Goal: Transaction & Acquisition: Purchase product/service

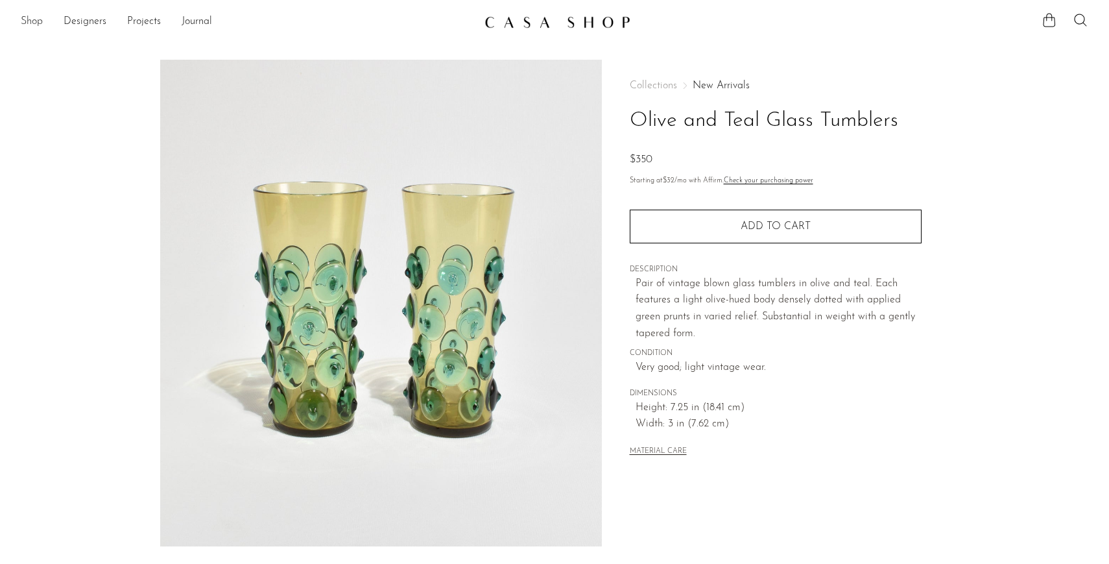
click at [39, 27] on link "Shop" at bounding box center [32, 22] width 22 height 17
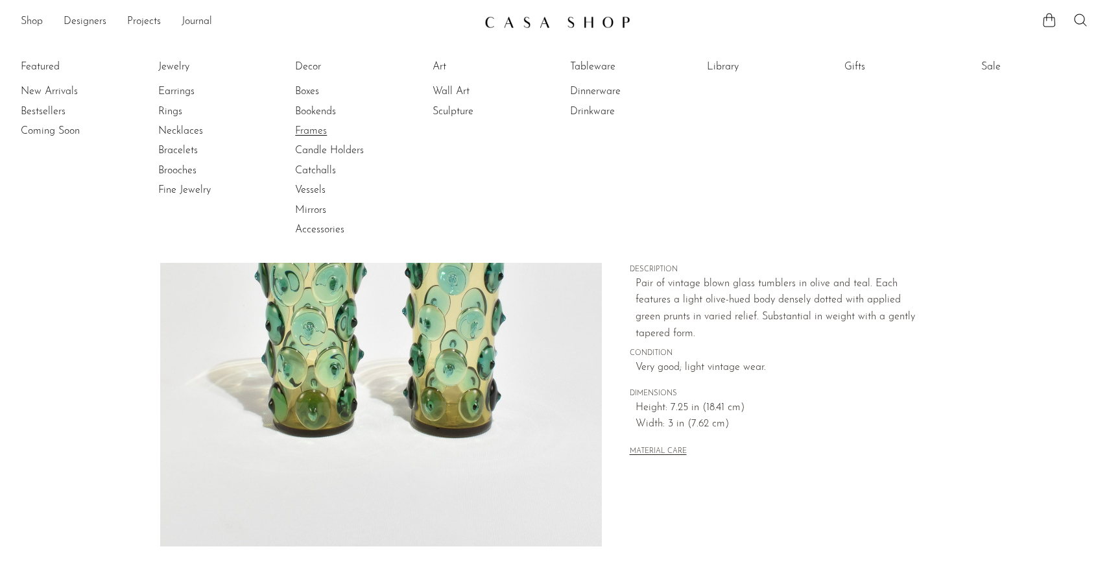
click at [323, 134] on link "Frames" at bounding box center [343, 131] width 97 height 14
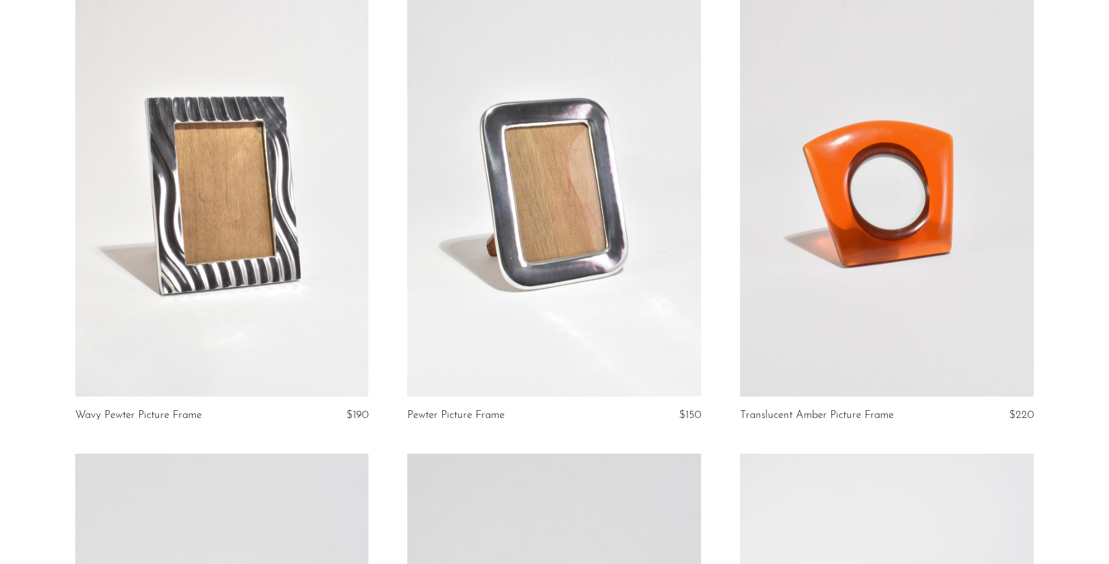
scroll to position [135, 0]
click at [883, 307] on link at bounding box center [887, 189] width 294 height 411
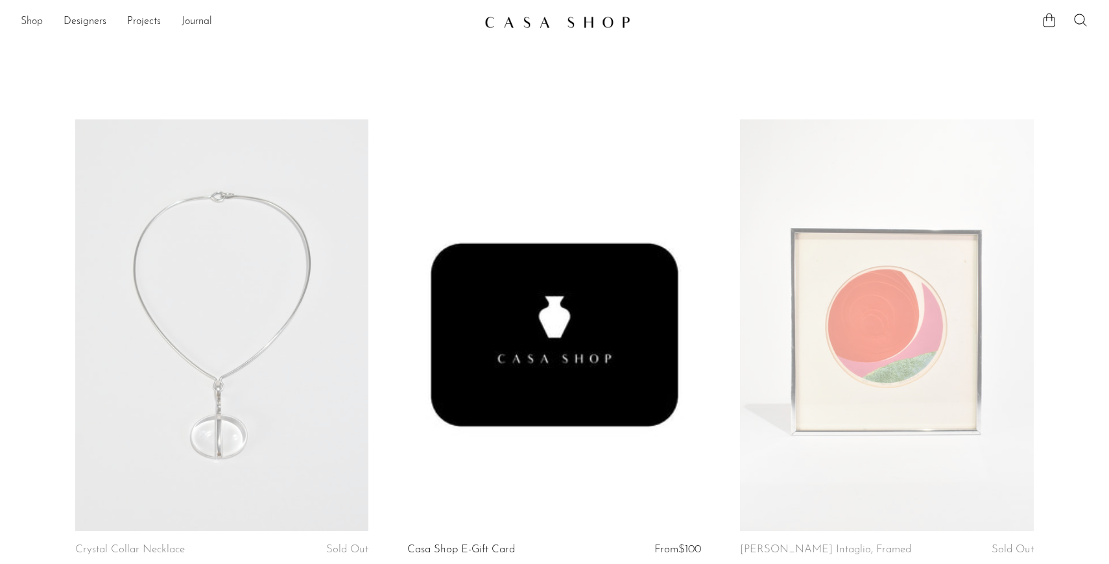
click at [37, 23] on link "Shop" at bounding box center [32, 22] width 22 height 17
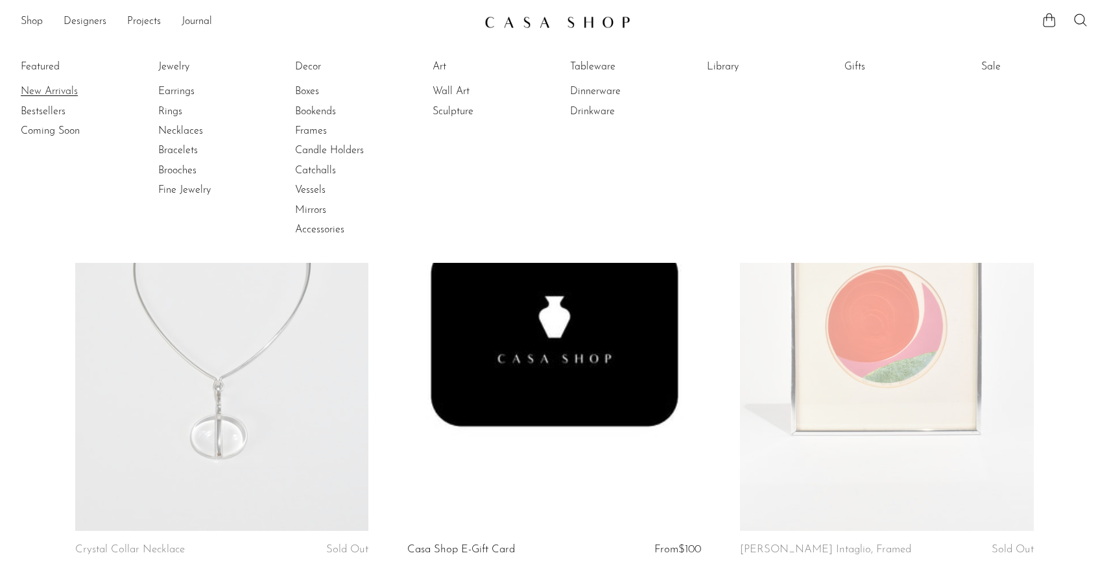
click at [54, 85] on link "New Arrivals" at bounding box center [69, 91] width 97 height 14
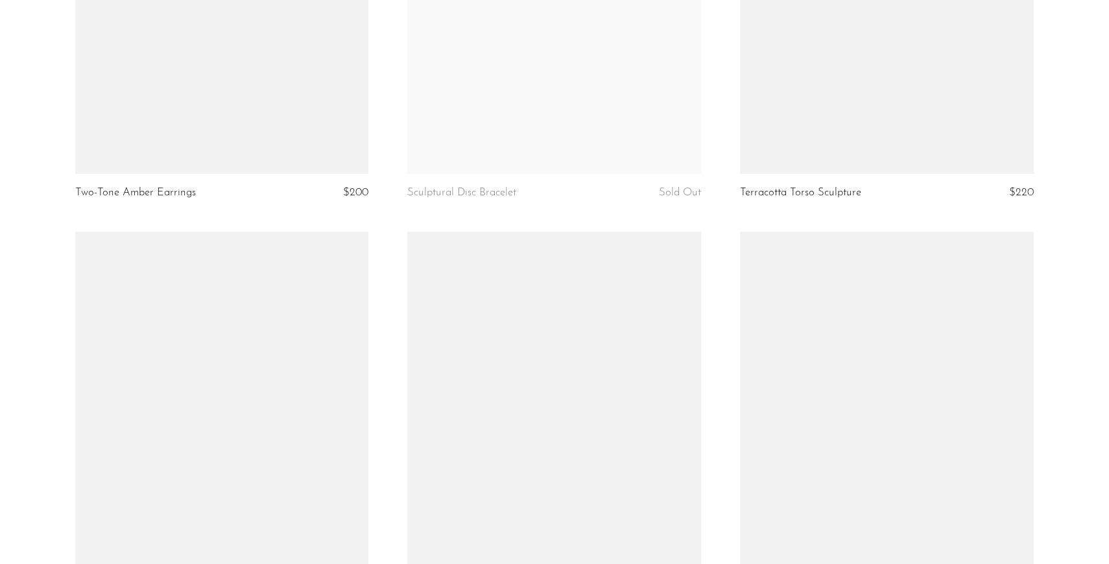
scroll to position [5493, 0]
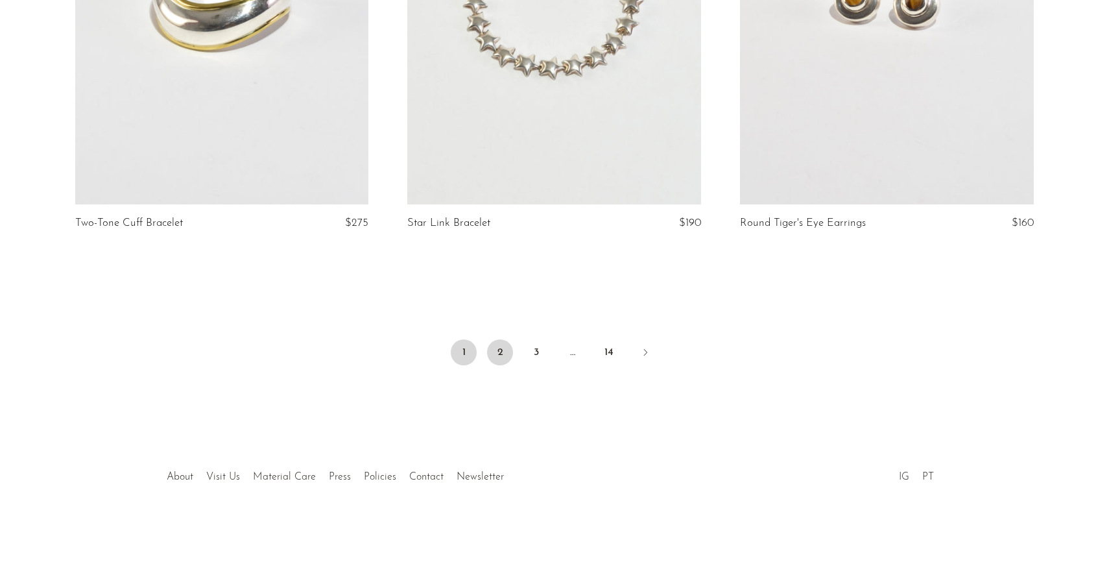
click at [502, 349] on link "2" at bounding box center [500, 352] width 26 height 26
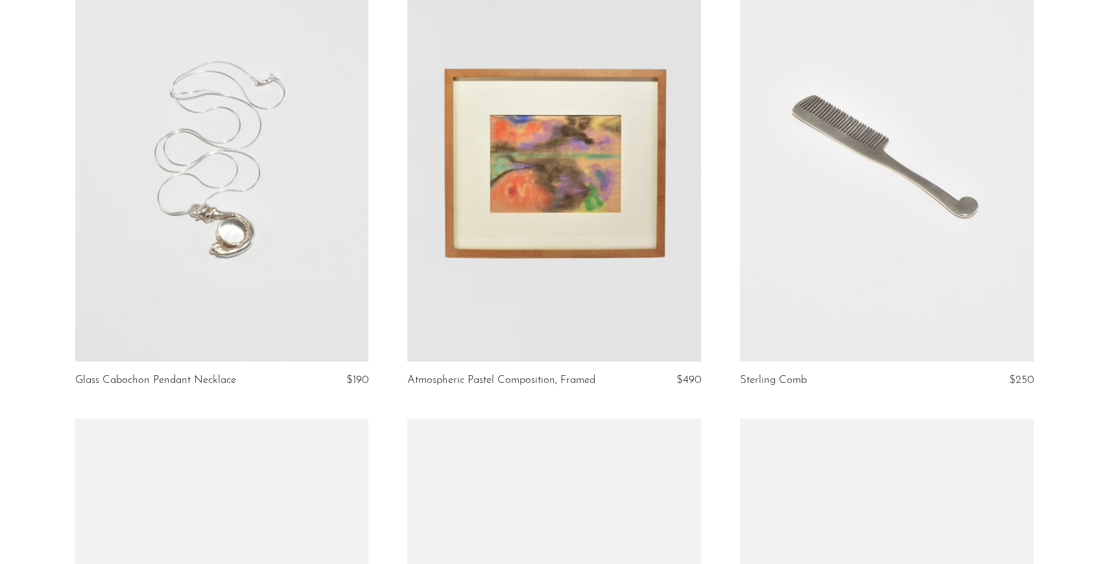
scroll to position [5480, 0]
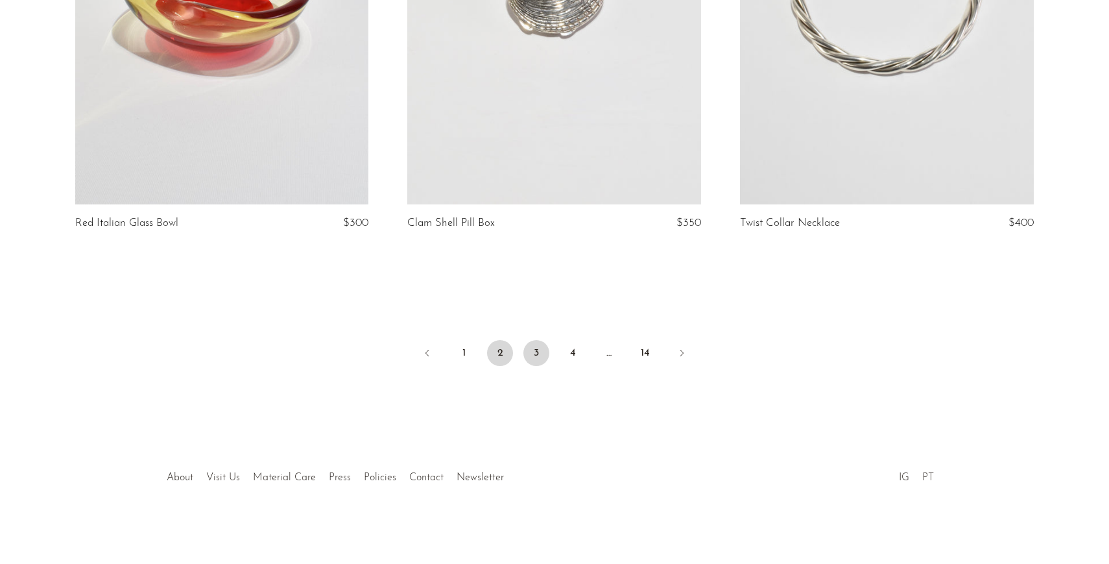
click at [540, 351] on link "3" at bounding box center [536, 353] width 26 height 26
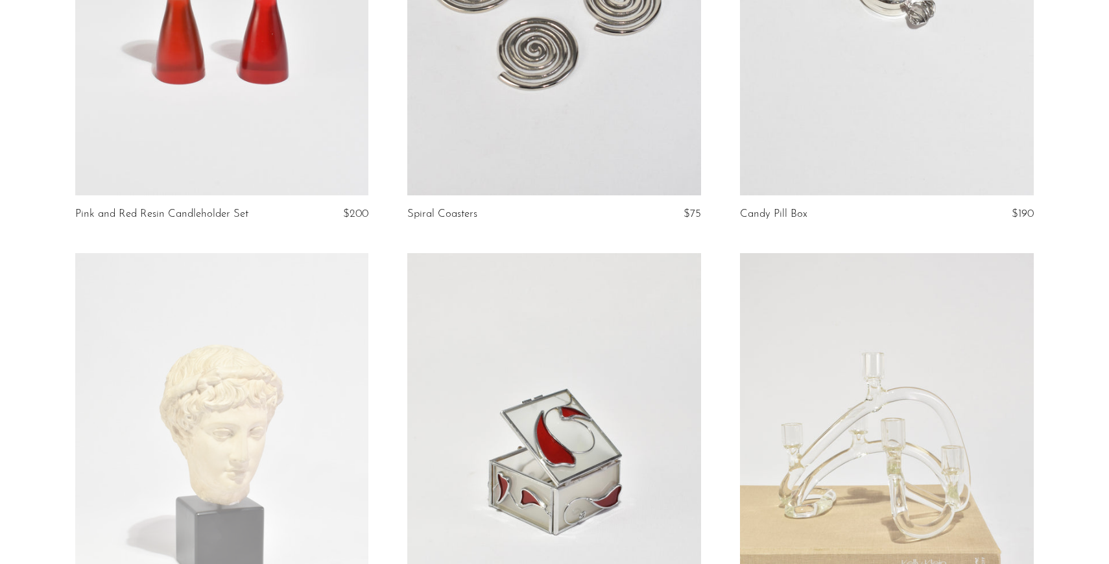
scroll to position [4845, 0]
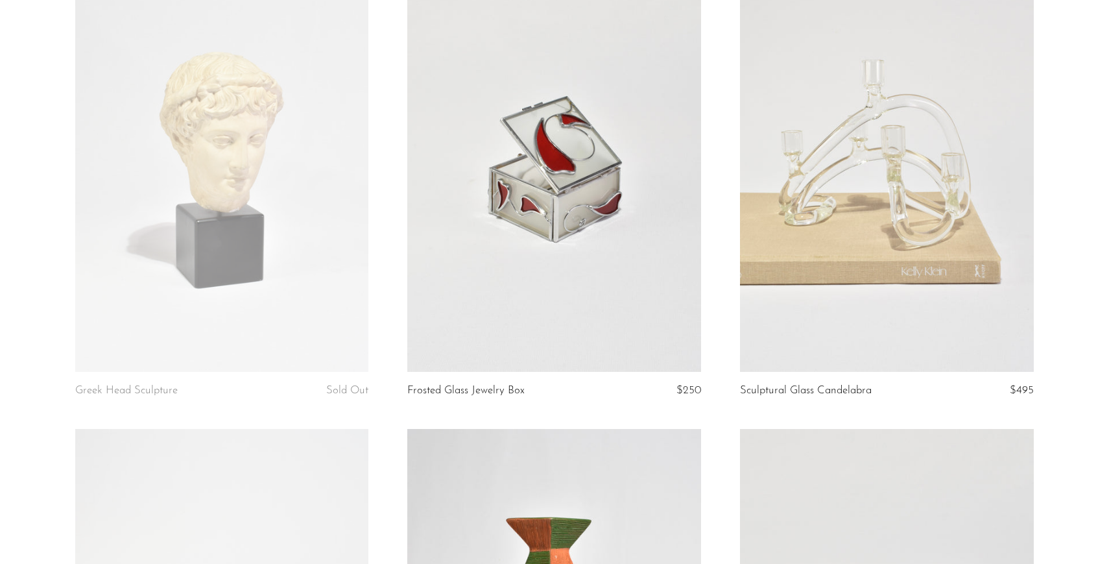
click at [539, 201] on link at bounding box center [554, 165] width 294 height 411
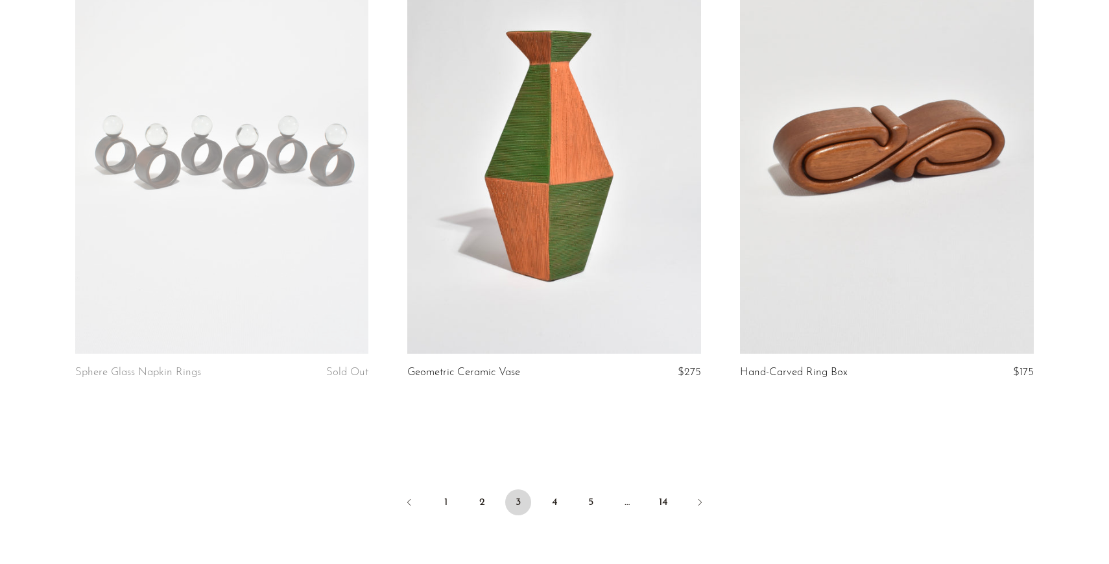
scroll to position [5415, 0]
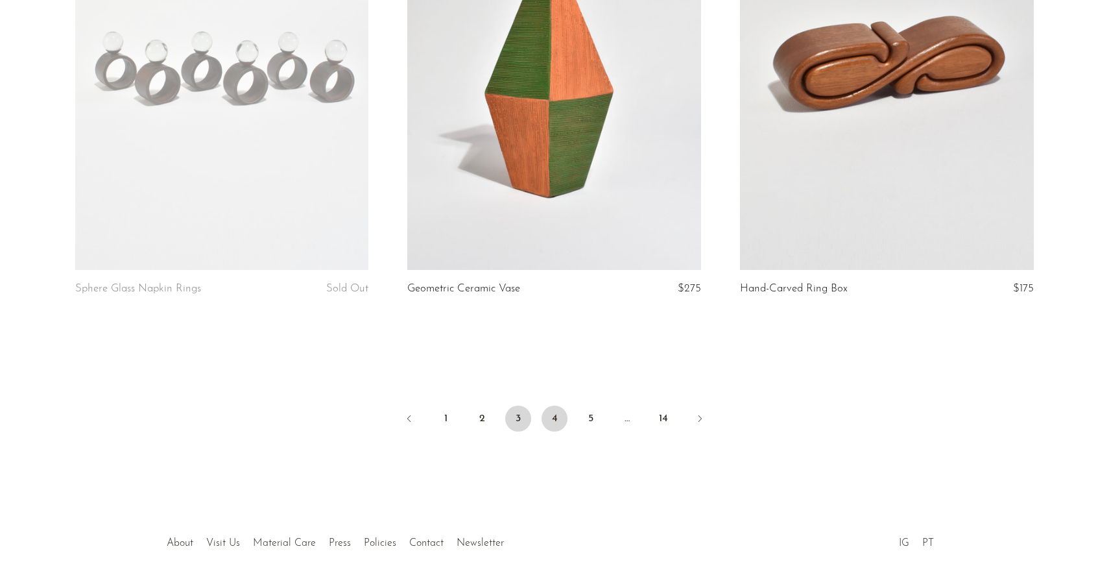
click at [557, 413] on link "4" at bounding box center [554, 418] width 26 height 26
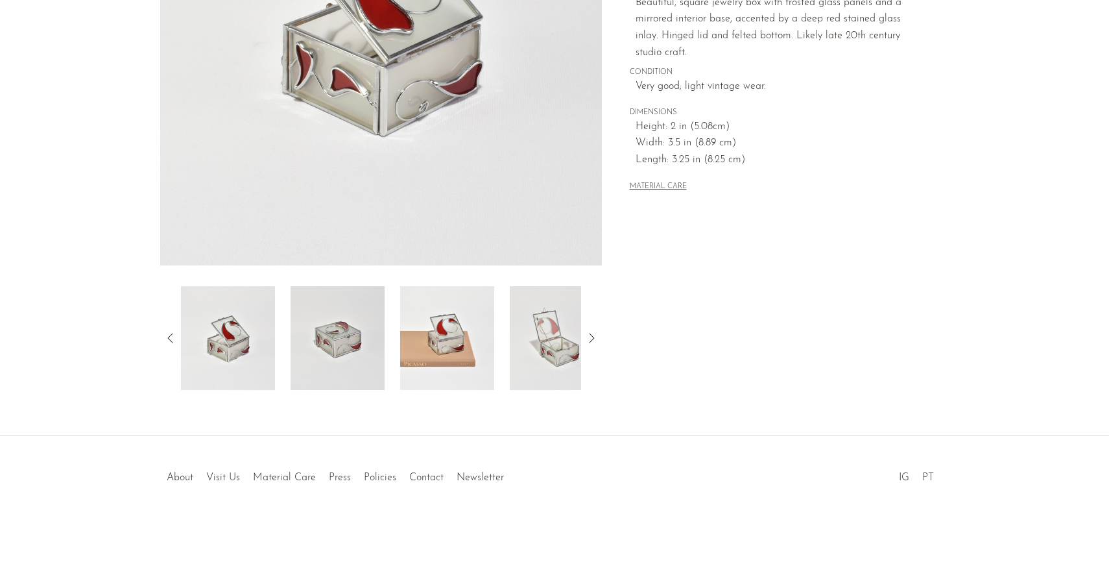
click at [471, 311] on img at bounding box center [447, 338] width 94 height 104
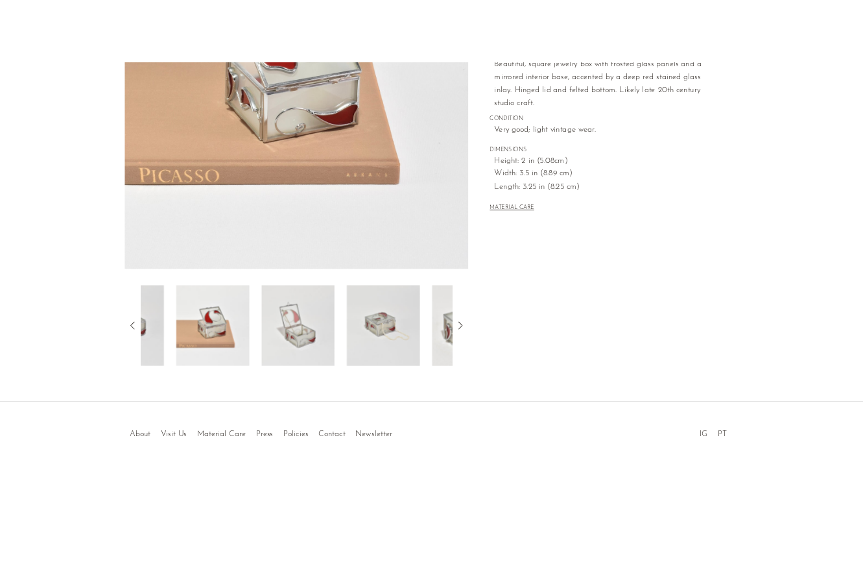
scroll to position [108, 0]
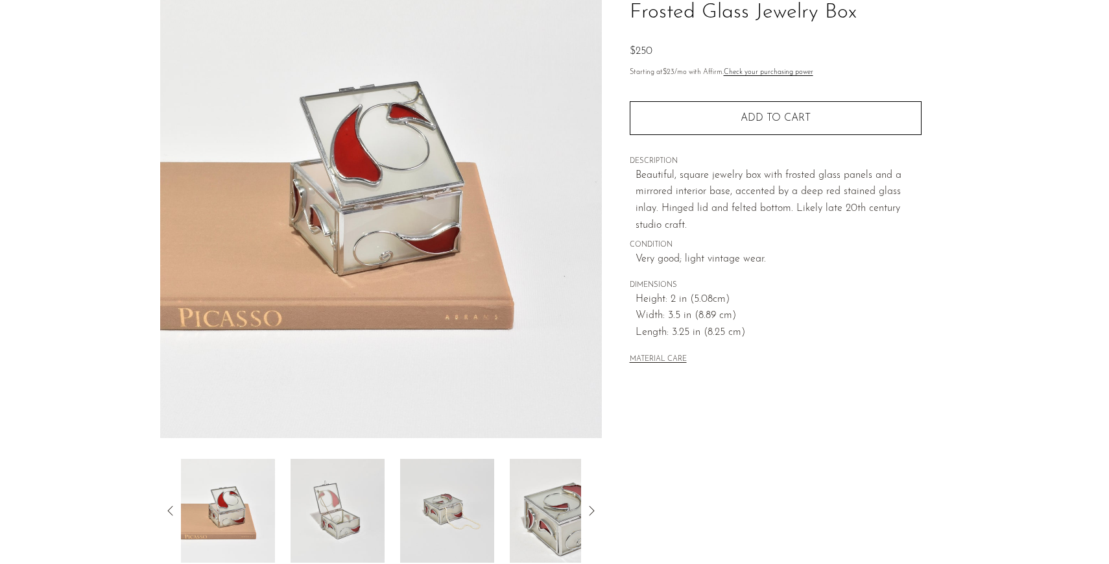
click at [210, 506] on img at bounding box center [228, 510] width 94 height 104
click at [170, 512] on icon at bounding box center [171, 511] width 16 height 16
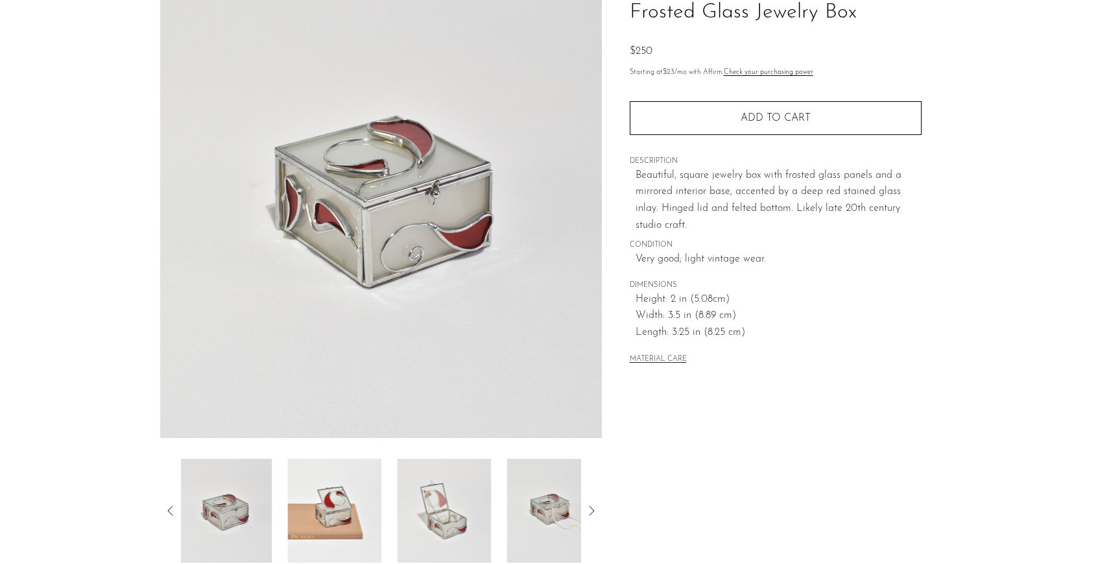
click at [170, 512] on icon at bounding box center [171, 511] width 16 height 16
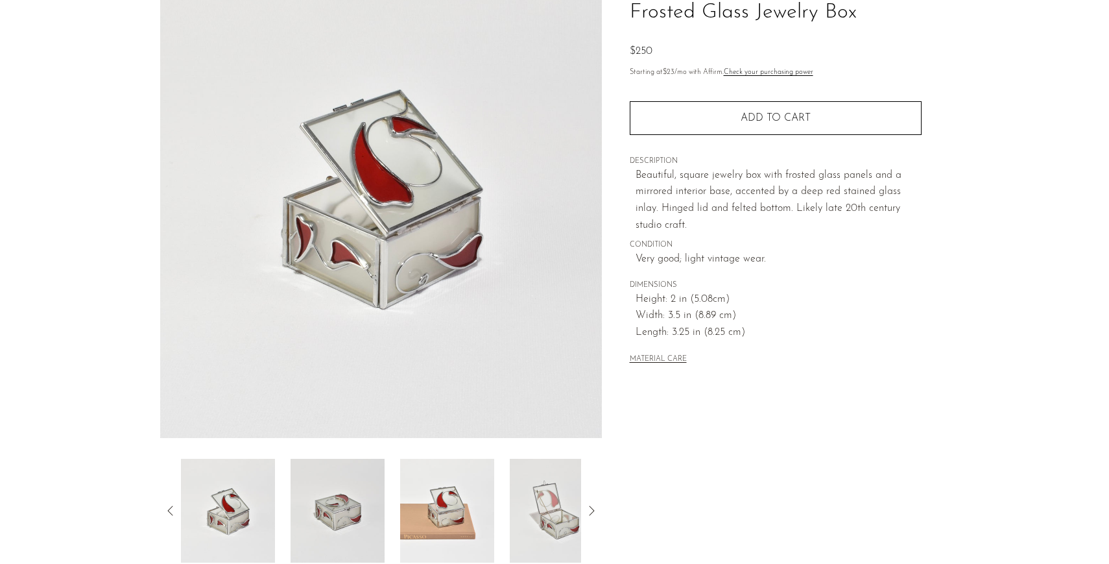
click at [247, 516] on img at bounding box center [228, 510] width 94 height 104
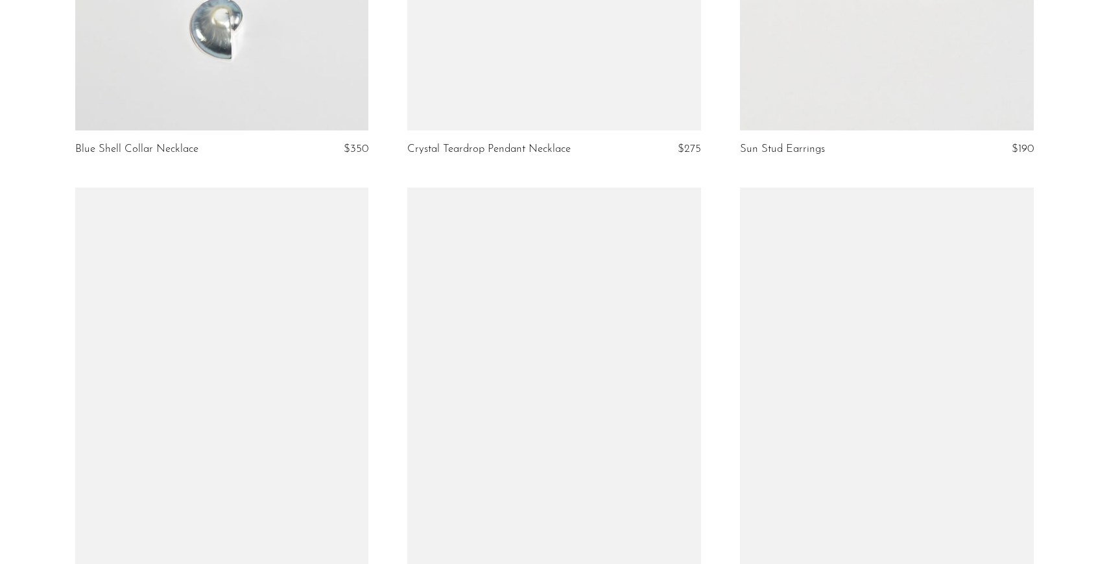
scroll to position [5407, 0]
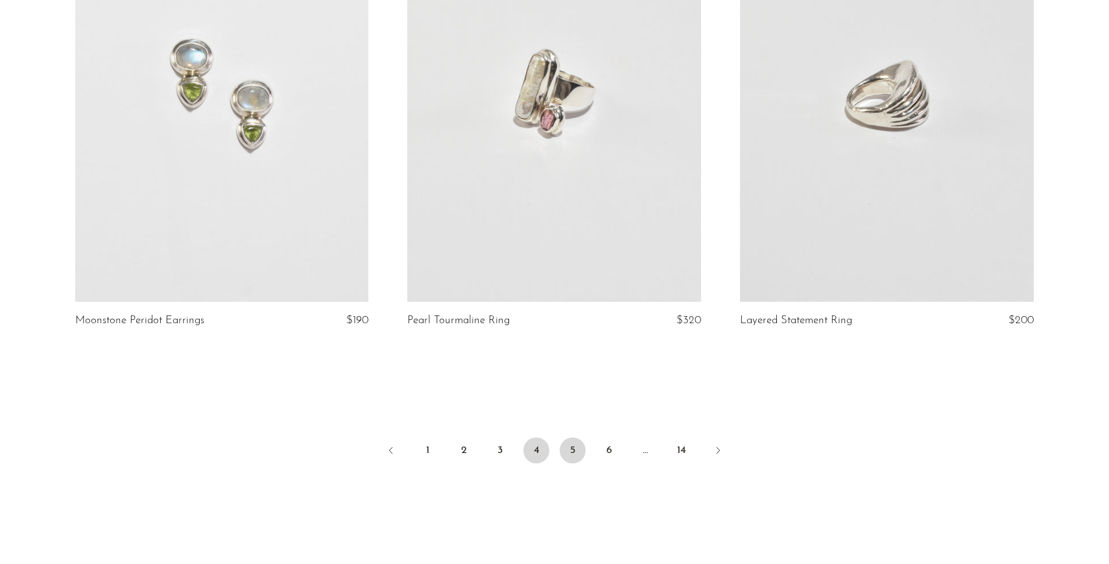
click at [575, 437] on link "5" at bounding box center [573, 450] width 26 height 26
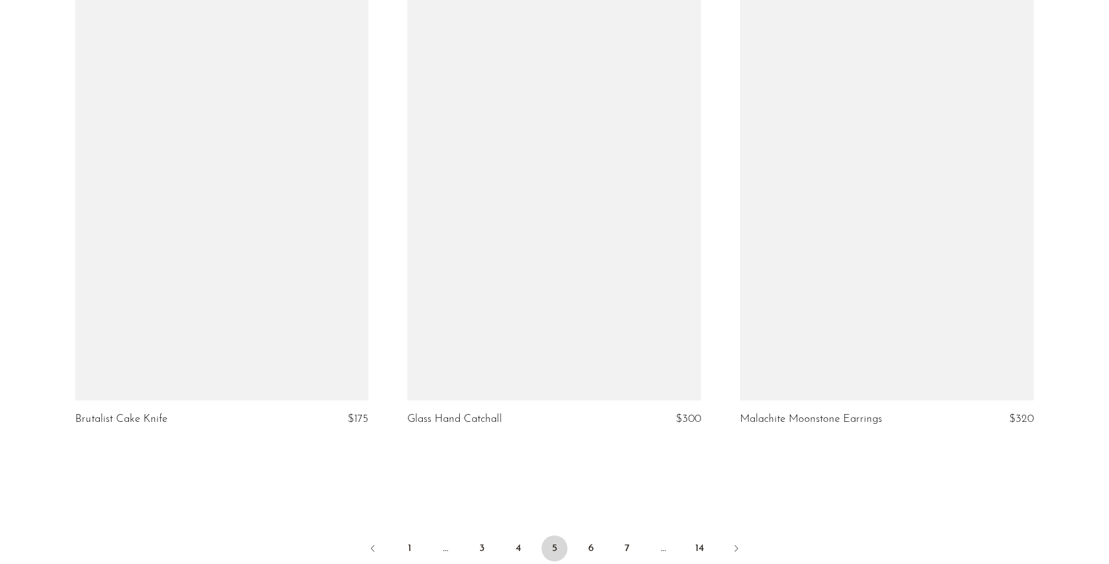
scroll to position [5493, 0]
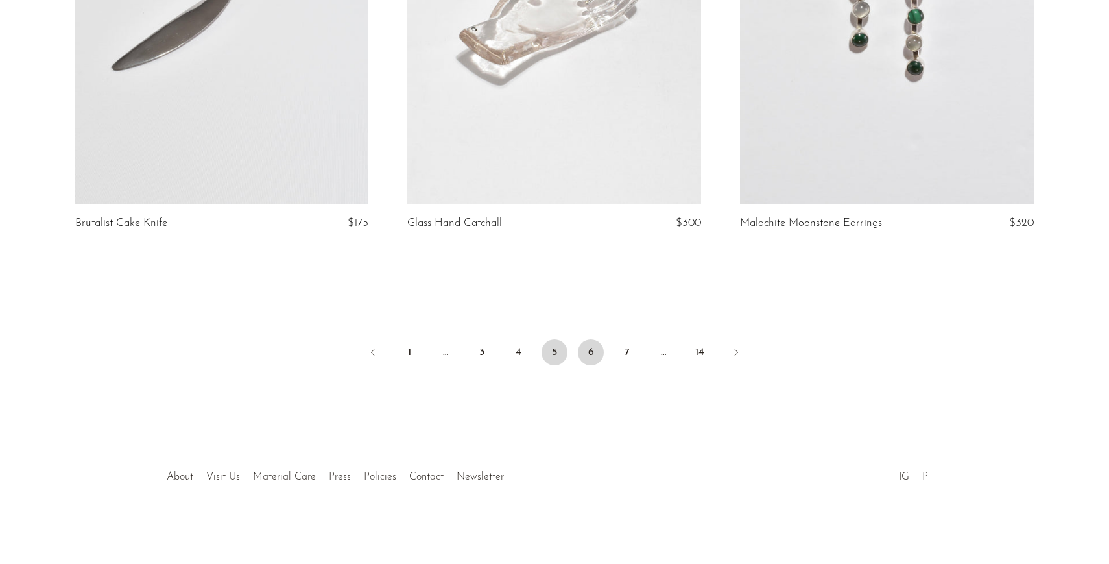
click at [596, 359] on link "6" at bounding box center [591, 352] width 26 height 26
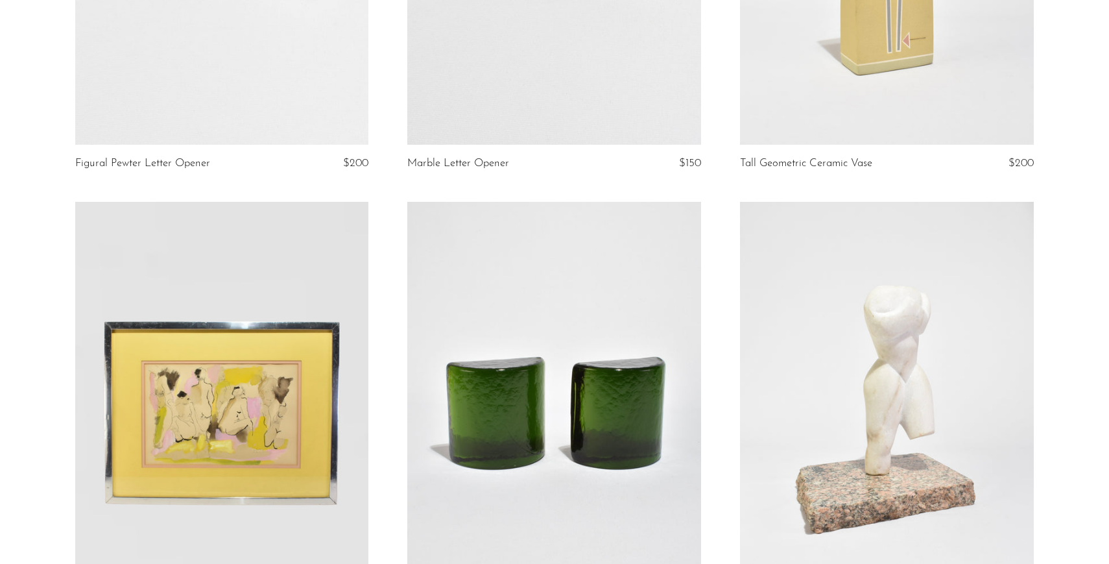
scroll to position [4405, 0]
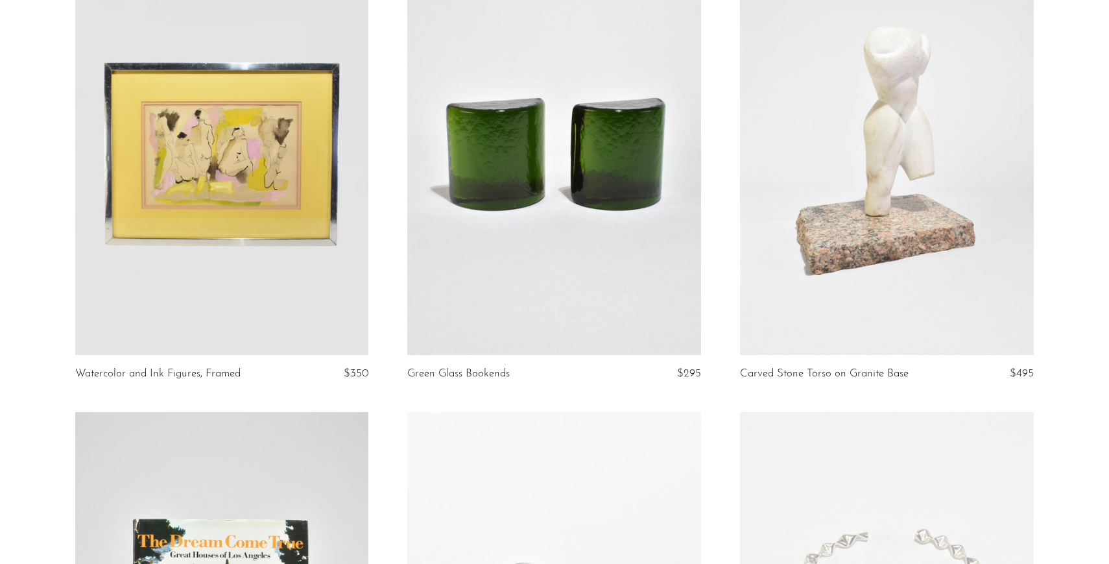
click at [270, 176] on link at bounding box center [222, 148] width 294 height 411
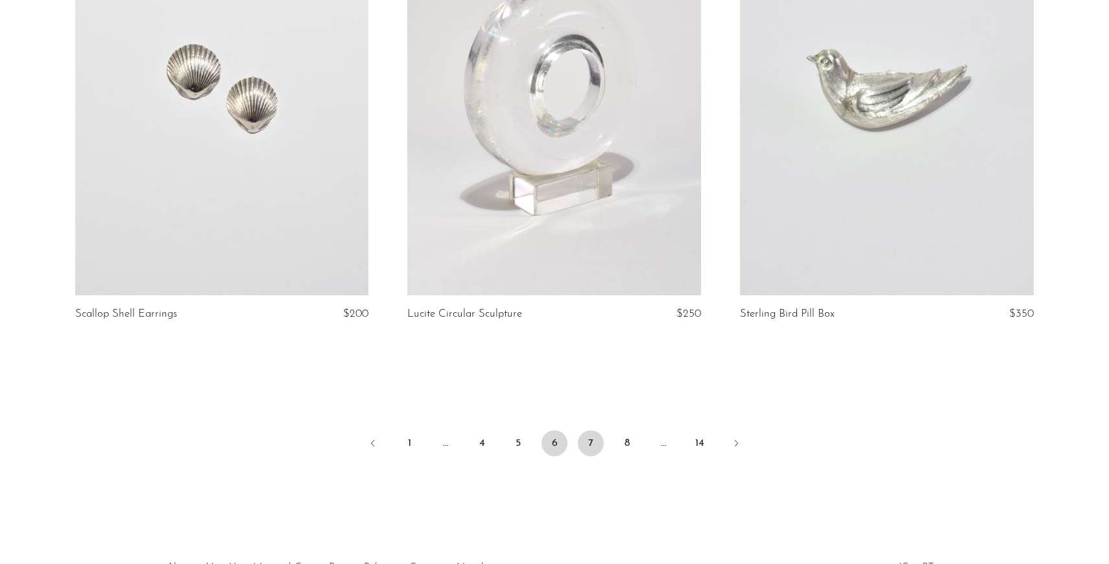
scroll to position [5366, 0]
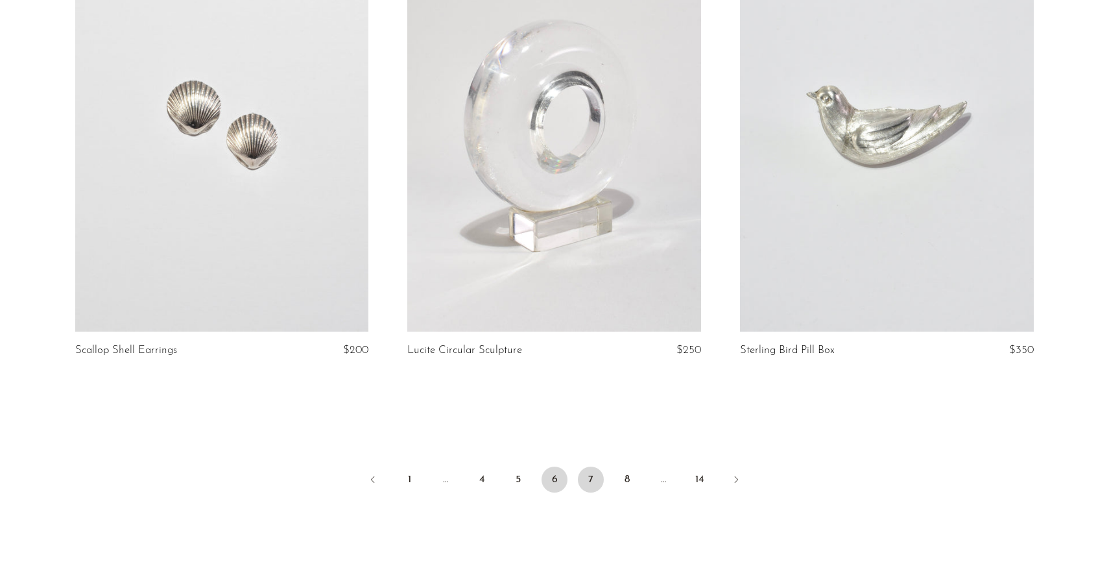
click at [589, 471] on link "7" at bounding box center [591, 479] width 26 height 26
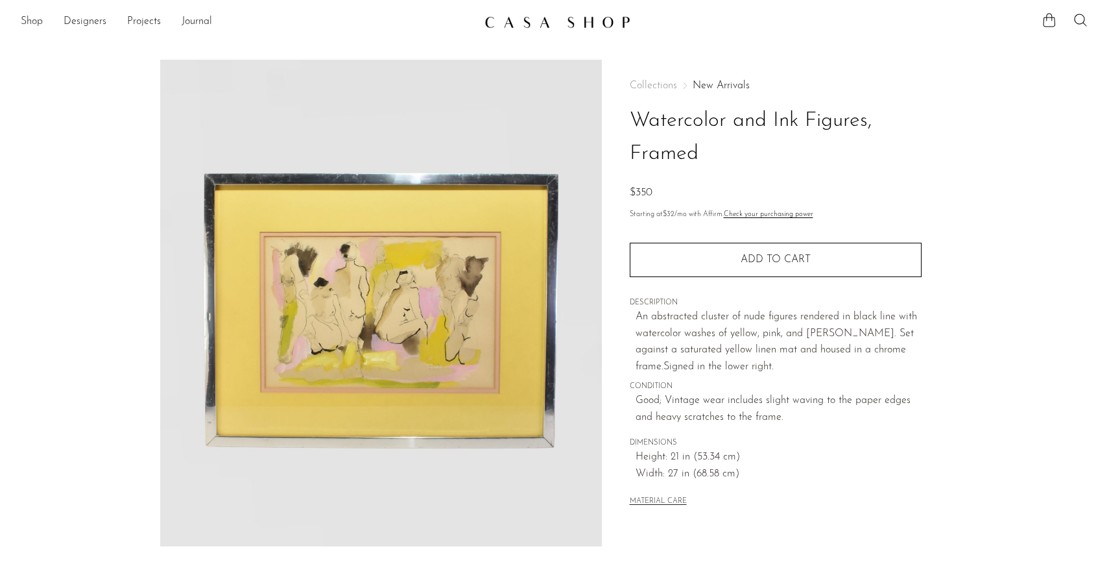
scroll to position [281, 0]
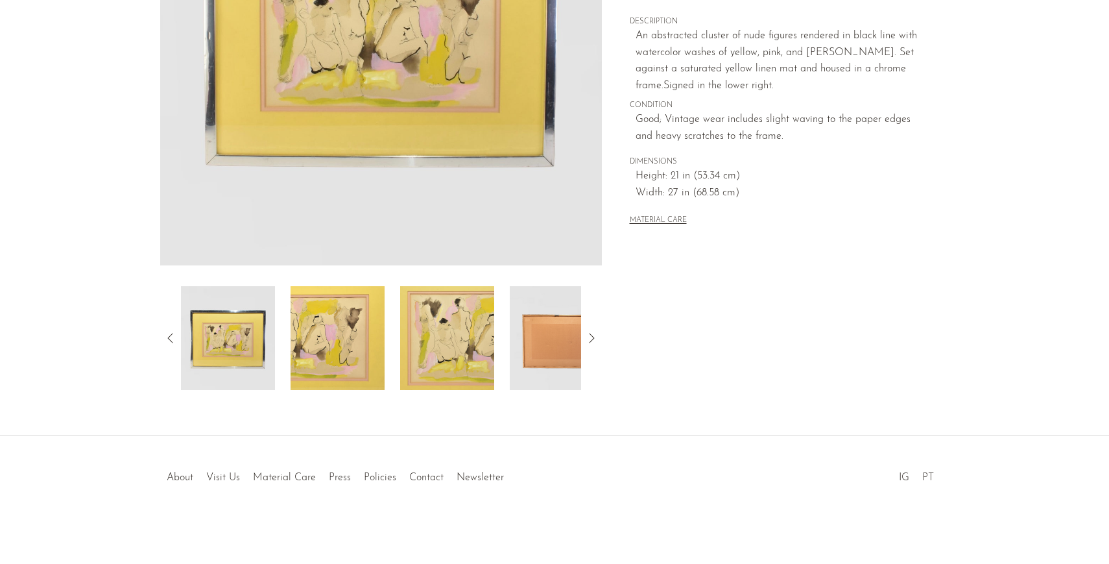
click at [361, 340] on img at bounding box center [338, 338] width 94 height 104
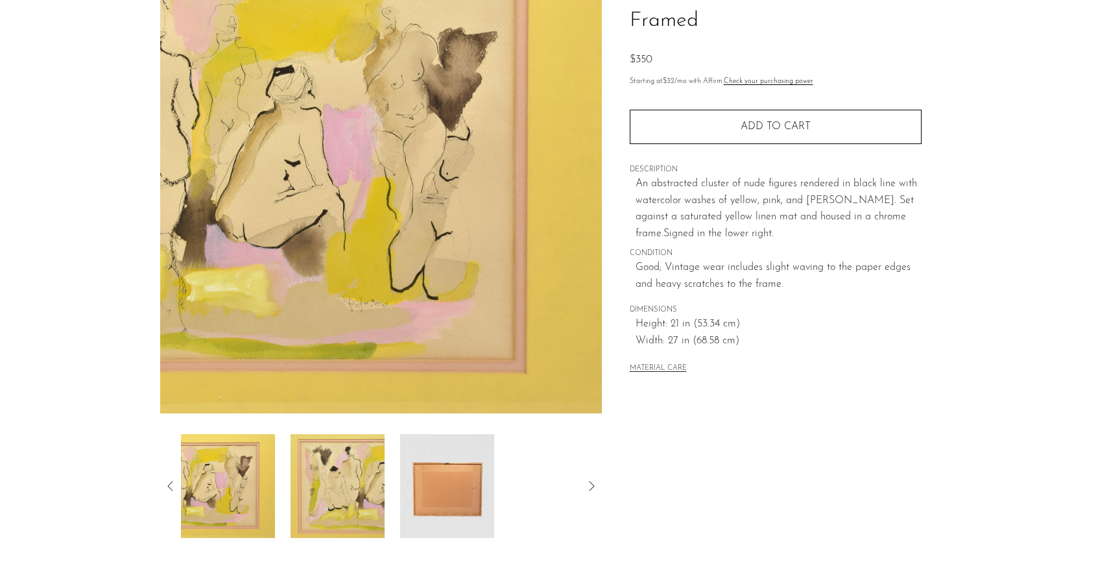
scroll to position [202, 0]
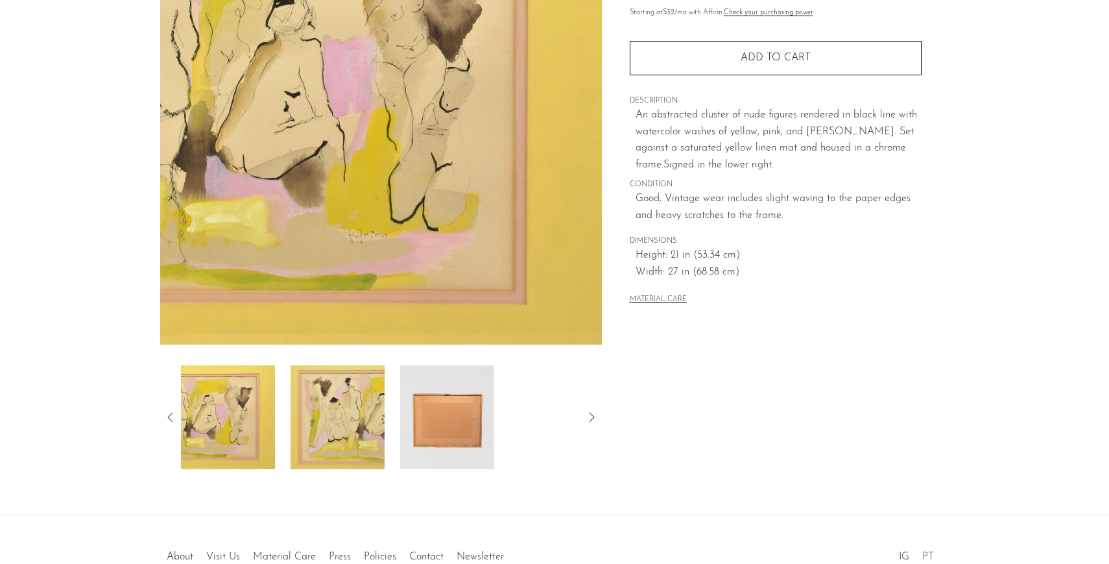
click at [474, 401] on img at bounding box center [447, 417] width 94 height 104
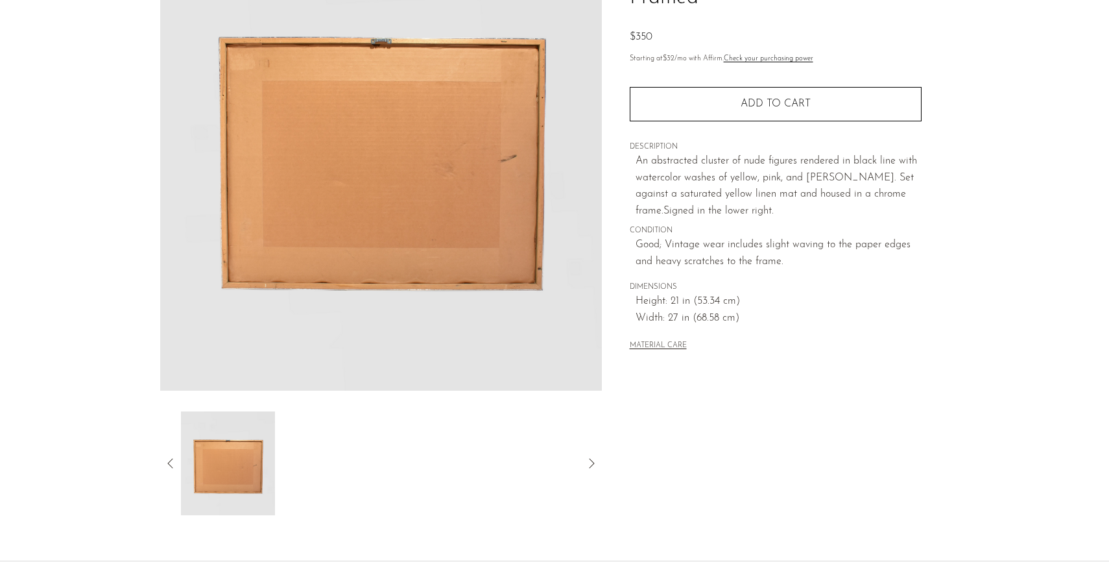
scroll to position [113, 0]
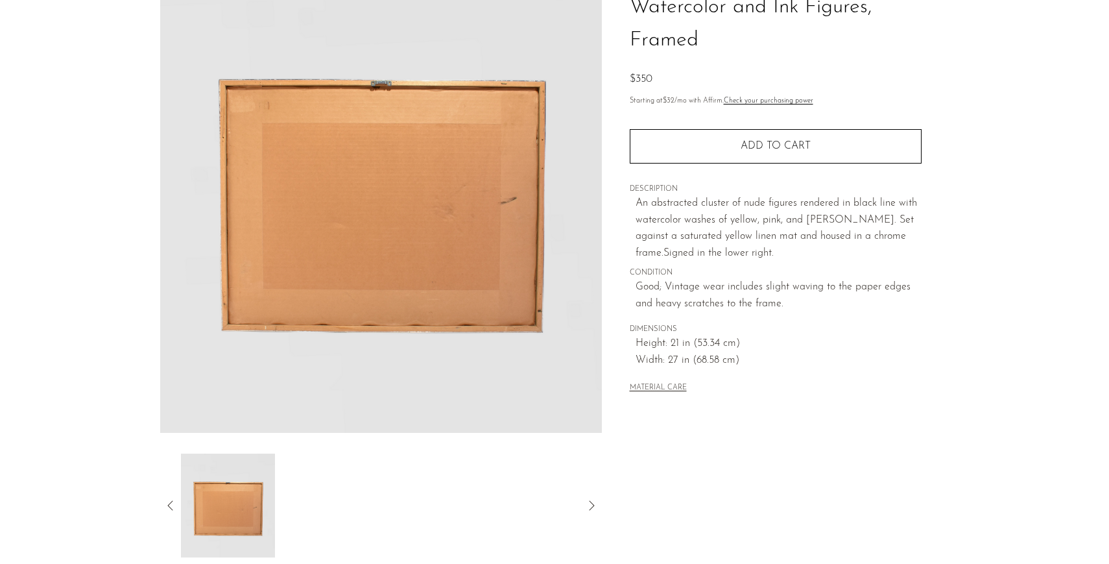
click at [171, 506] on icon at bounding box center [171, 505] width 16 height 16
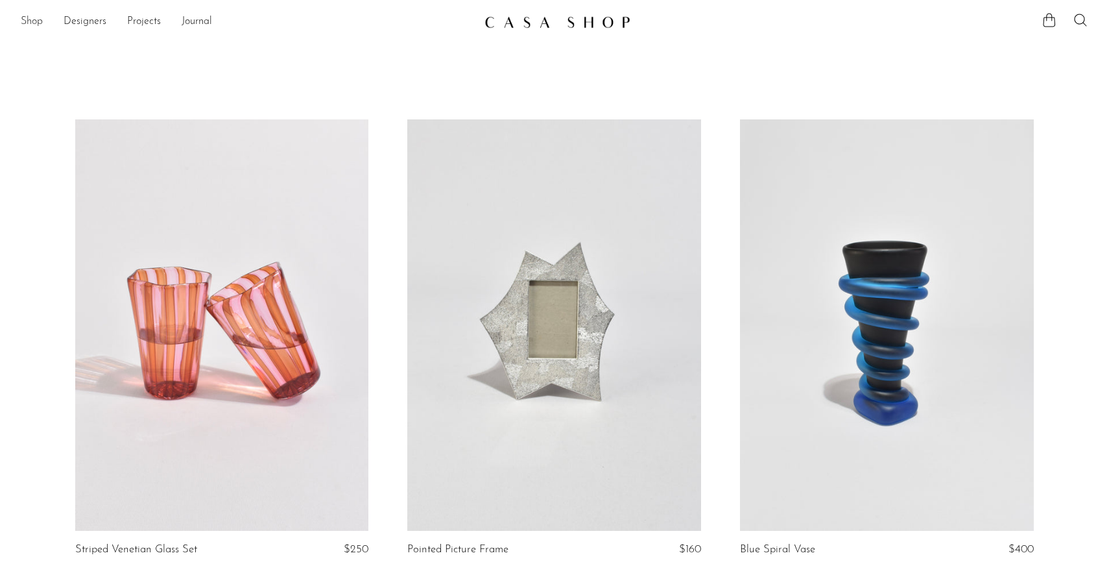
click at [23, 19] on link "Shop" at bounding box center [32, 22] width 22 height 17
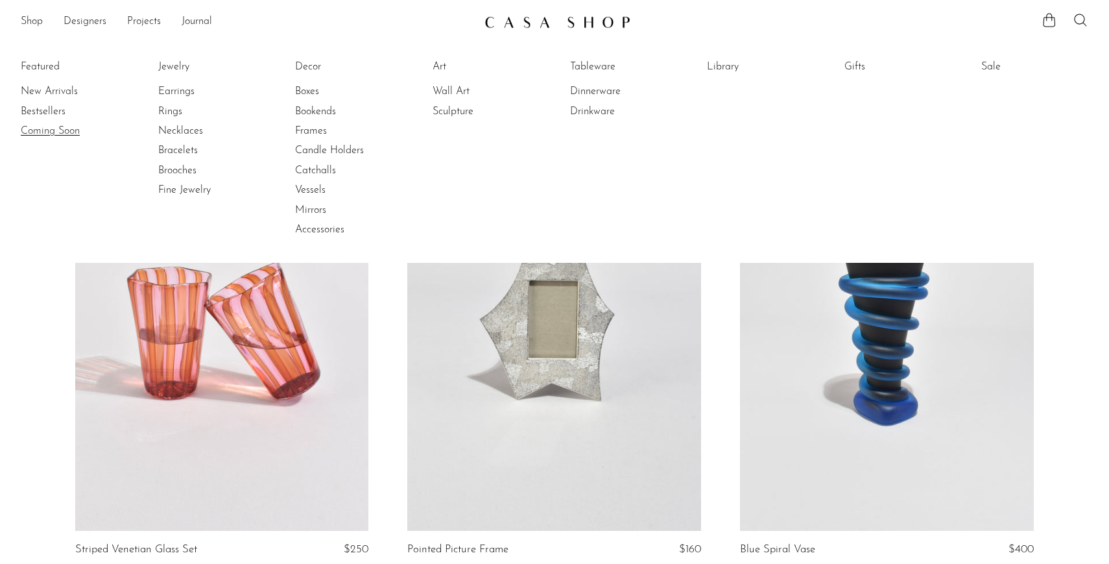
click at [76, 126] on link "Coming Soon" at bounding box center [69, 131] width 97 height 14
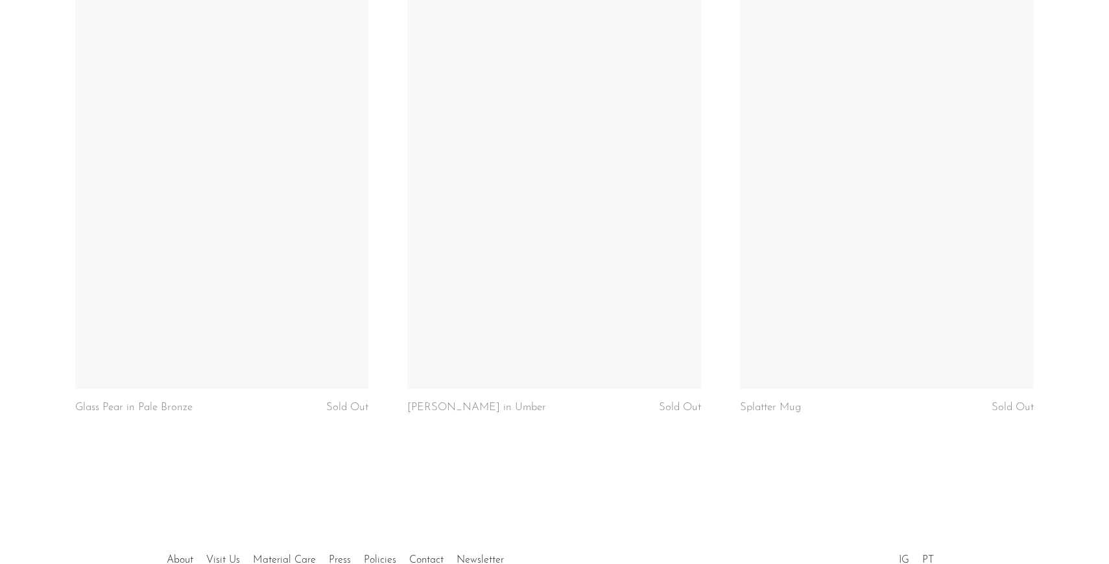
scroll to position [4442, 0]
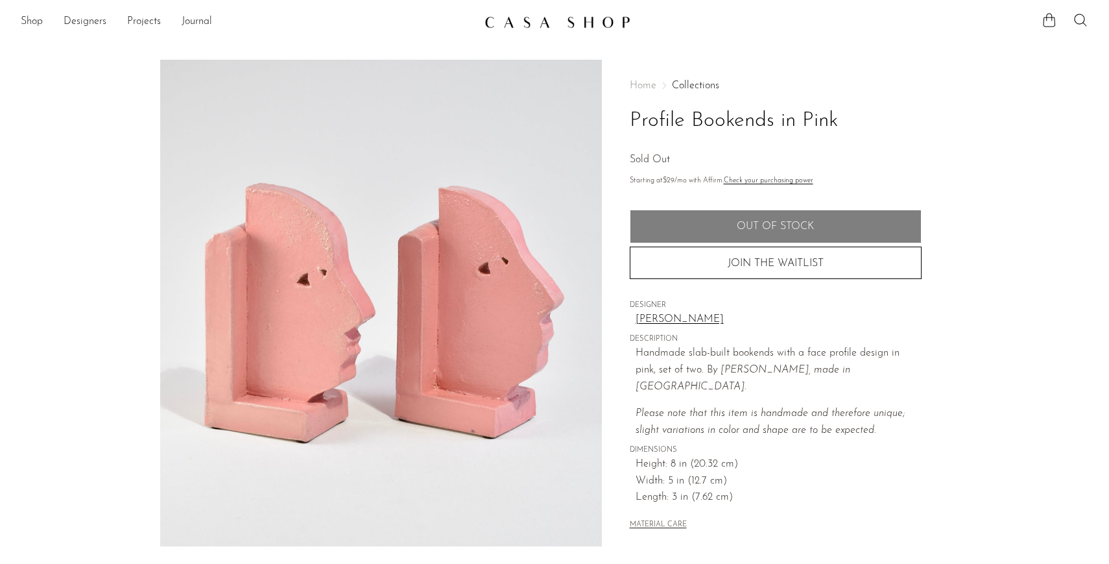
click at [685, 317] on link "[PERSON_NAME]" at bounding box center [779, 319] width 286 height 17
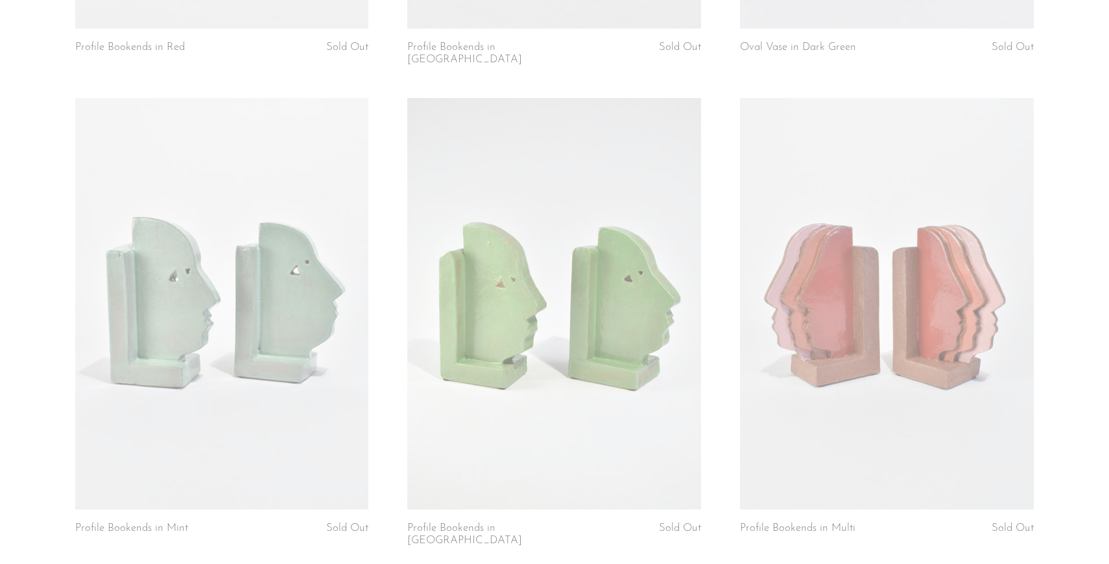
scroll to position [1230, 0]
